Goal: Task Accomplishment & Management: Complete application form

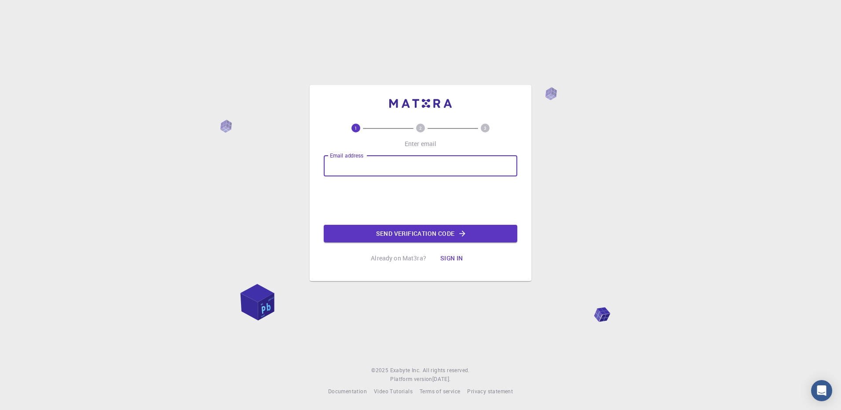
click at [388, 167] on input "Email address" at bounding box center [421, 165] width 194 height 21
type input "[EMAIL_ADDRESS][DOMAIN_NAME]"
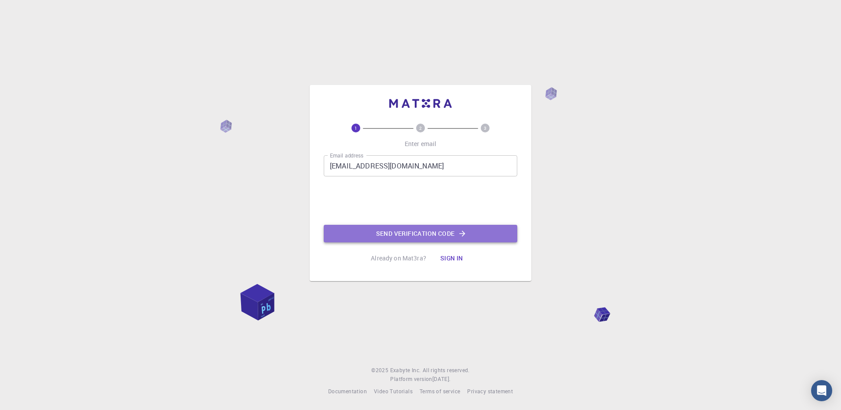
click at [415, 233] on button "Send verification code" at bounding box center [421, 234] width 194 height 18
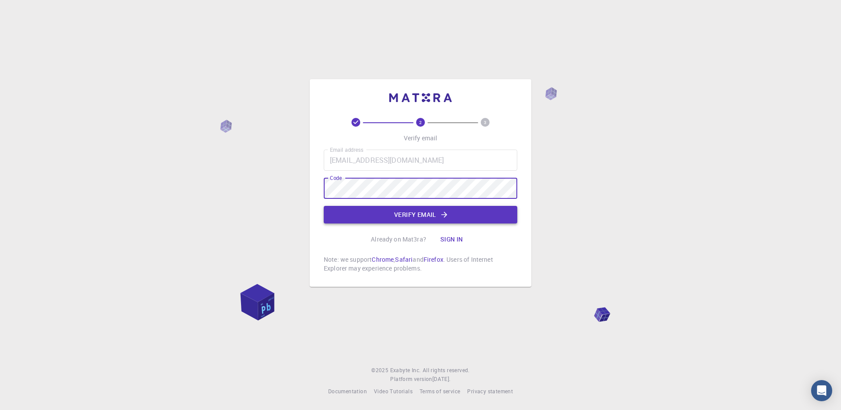
click at [415, 215] on button "Verify email" at bounding box center [421, 215] width 194 height 18
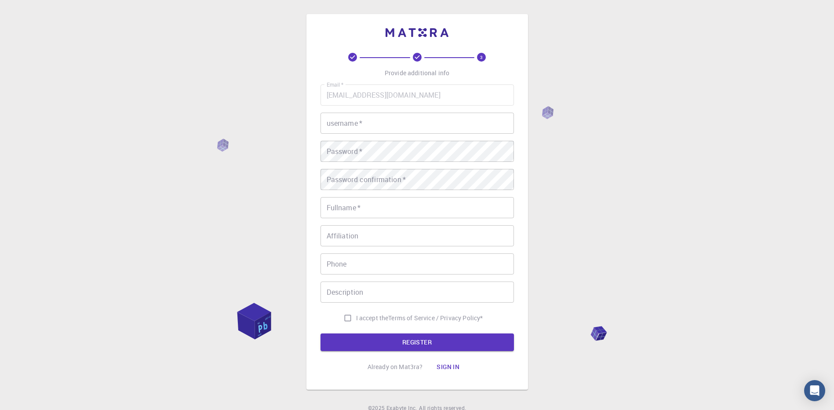
click at [379, 122] on input "username   *" at bounding box center [418, 123] width 194 height 21
click at [366, 120] on input "username   *" at bounding box center [418, 123] width 194 height 21
type input "Slytheryn"
click at [357, 214] on input "Fullname   *" at bounding box center [418, 207] width 194 height 21
type input "[PERSON_NAME]"
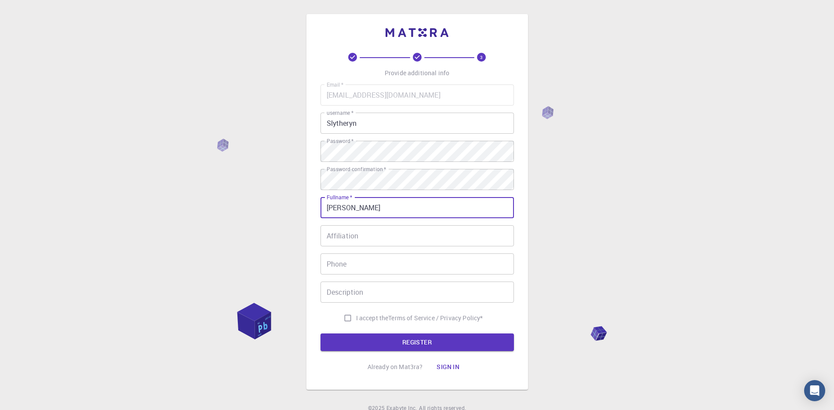
type input "12108684328"
click at [344, 206] on input "[PERSON_NAME]" at bounding box center [418, 207] width 194 height 21
type input "[PERSON_NAME]"
click at [347, 317] on input "I accept the Terms of Service / Privacy Policy *" at bounding box center [348, 318] width 17 height 17
checkbox input "true"
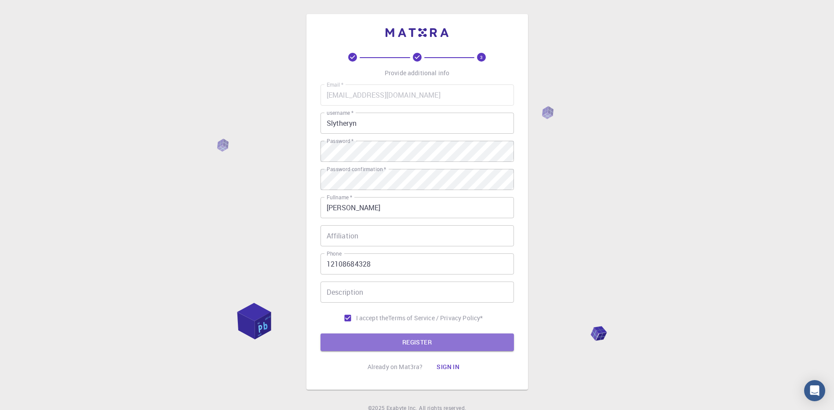
click at [419, 344] on button "REGISTER" at bounding box center [418, 342] width 194 height 18
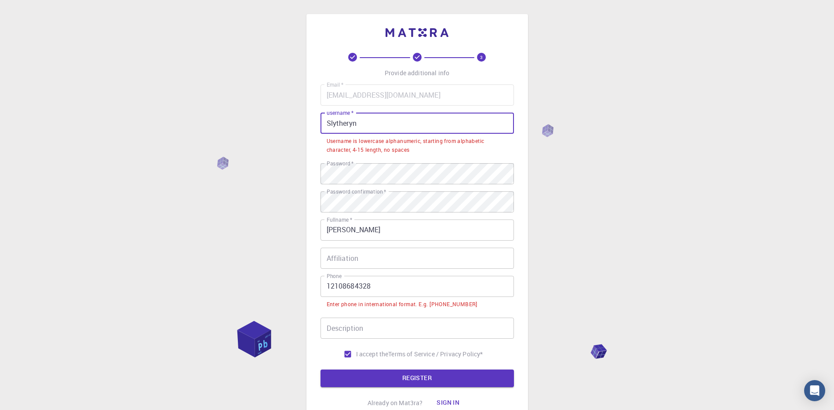
click at [331, 124] on input "Slytheryn" at bounding box center [418, 123] width 194 height 21
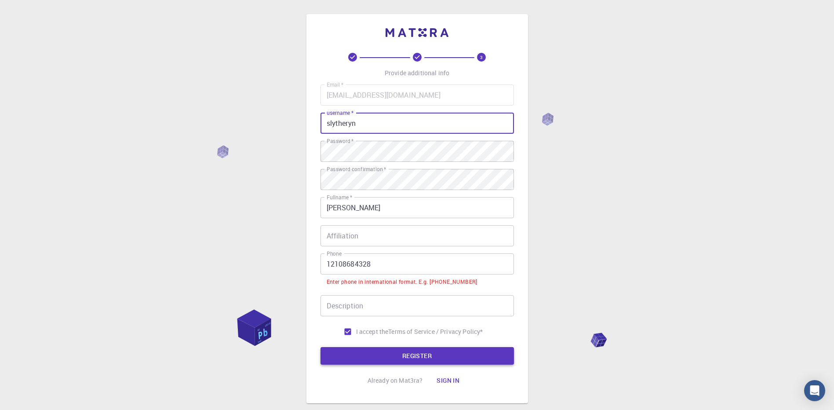
type input "slytheryn"
click at [422, 355] on button "REGISTER" at bounding box center [418, 356] width 194 height 18
click at [331, 263] on input "12108684328" at bounding box center [418, 263] width 194 height 21
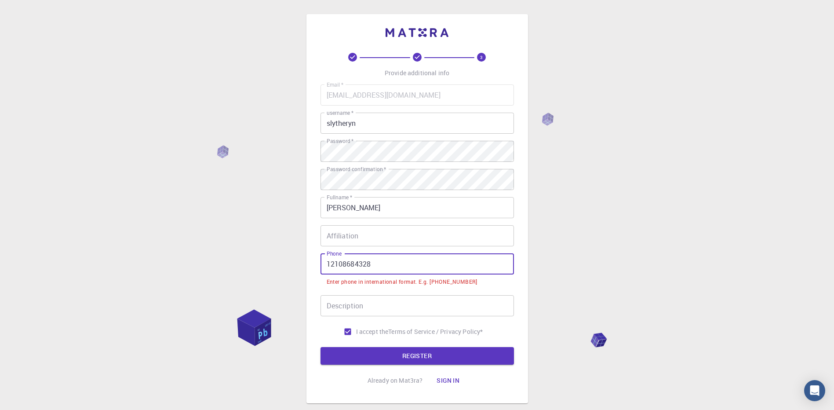
click at [531, 260] on div "3 Provide additional info Email   * [EMAIL_ADDRESS][DOMAIN_NAME] Email   * user…" at bounding box center [417, 230] width 834 height 461
click at [326, 264] on input "12108684328" at bounding box center [418, 263] width 194 height 21
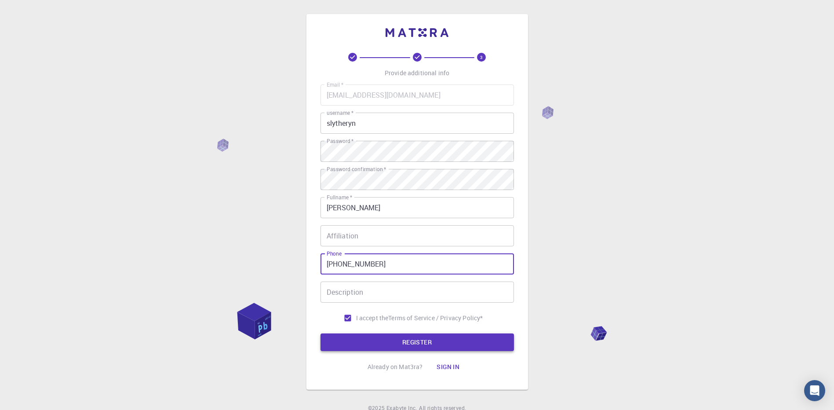
click at [426, 339] on button "REGISTER" at bounding box center [418, 342] width 194 height 18
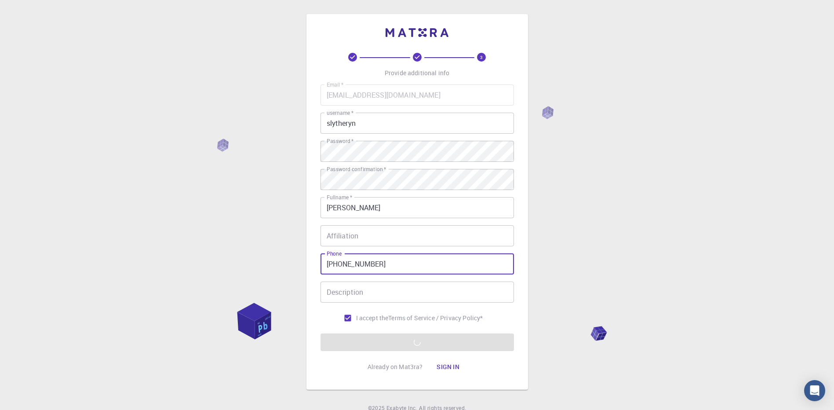
drag, startPoint x: 348, startPoint y: 264, endPoint x: 450, endPoint y: 262, distance: 102.1
click at [450, 262] on input "[PHONE_NUMBER]" at bounding box center [418, 263] width 194 height 21
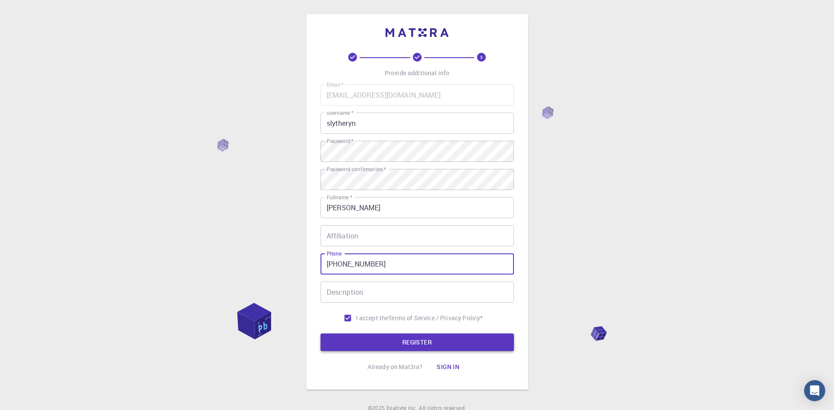
type input "[PHONE_NUMBER]"
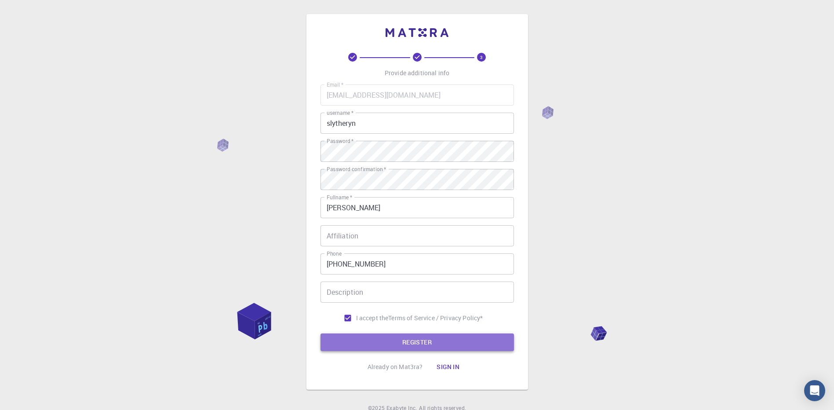
click at [412, 341] on button "REGISTER" at bounding box center [418, 342] width 194 height 18
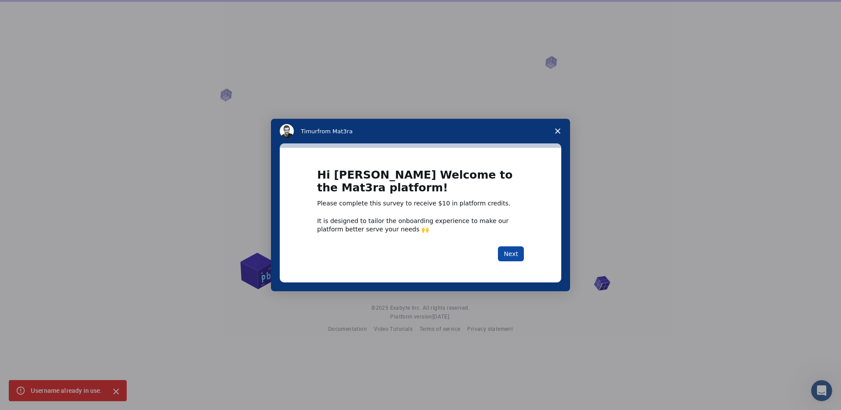
click at [506, 246] on button "Next" at bounding box center [511, 253] width 26 height 15
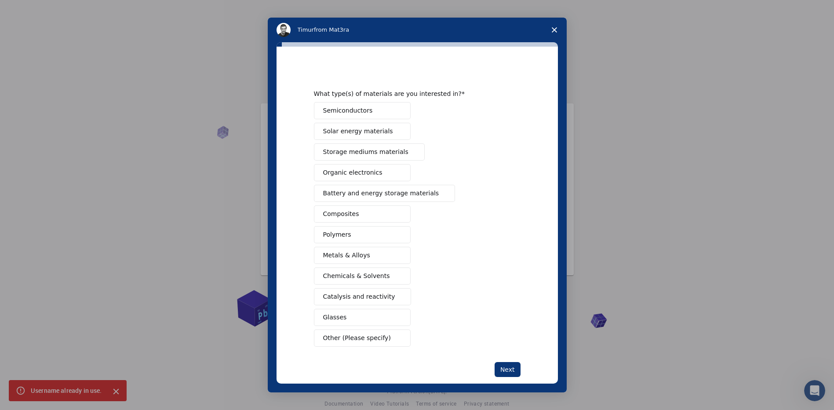
click at [335, 335] on span "Other (Please specify)" at bounding box center [357, 337] width 68 height 9
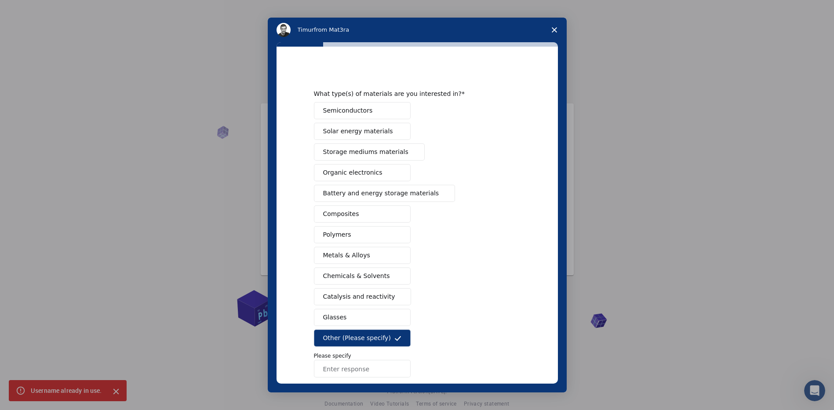
click at [355, 234] on button "Polymers" at bounding box center [362, 234] width 97 height 17
click at [370, 341] on span "Other (Please specify)" at bounding box center [357, 337] width 68 height 9
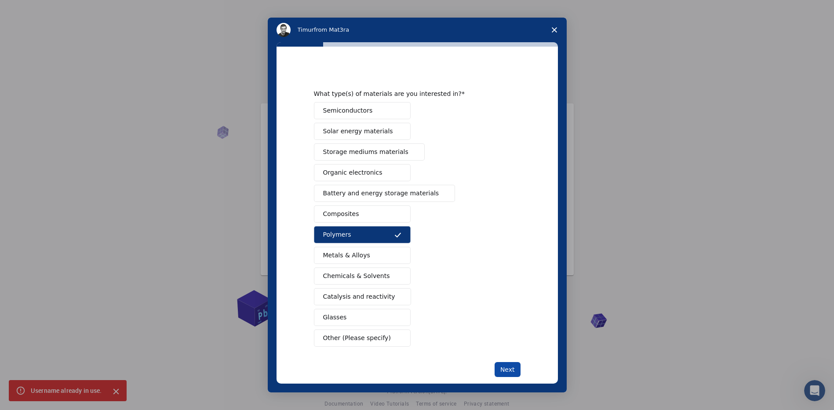
click at [506, 372] on button "Next" at bounding box center [508, 369] width 26 height 15
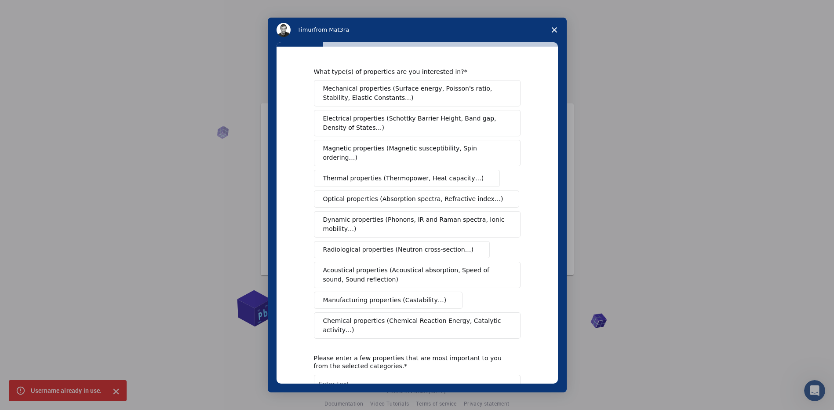
click at [424, 146] on span "Magnetic properties (Magnetic susceptibility, Spin ordering…)" at bounding box center [414, 153] width 182 height 18
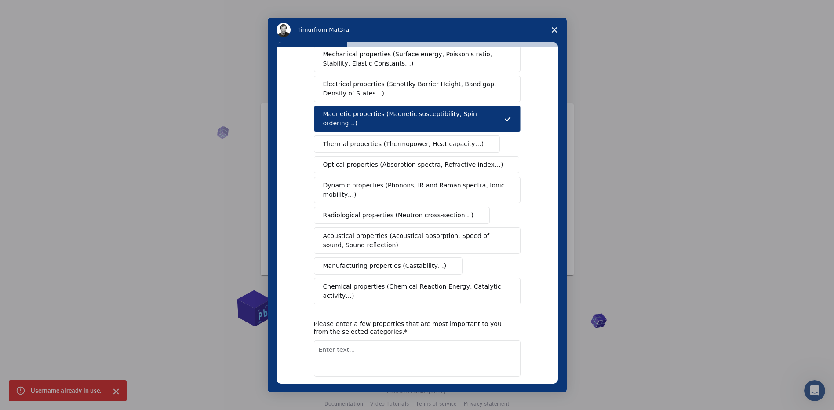
scroll to position [60, 0]
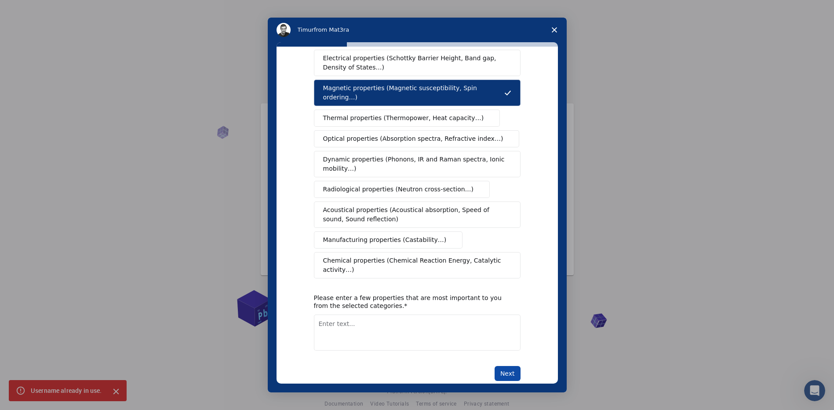
click at [511, 366] on button "Next" at bounding box center [508, 373] width 26 height 15
click at [357, 319] on textarea "Enter text..." at bounding box center [417, 332] width 207 height 36
type textarea "propulsion"
click at [509, 366] on button "Next" at bounding box center [508, 373] width 26 height 15
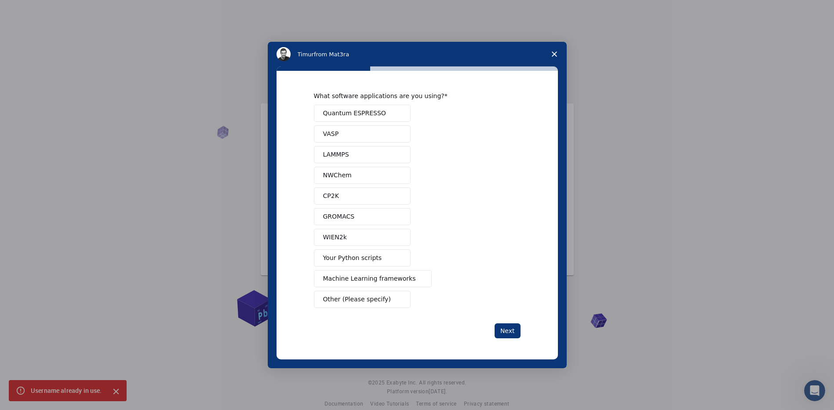
scroll to position [0, 0]
click at [554, 53] on icon "Close survey" at bounding box center [554, 53] width 5 height 5
